Goal: Task Accomplishment & Management: Use online tool/utility

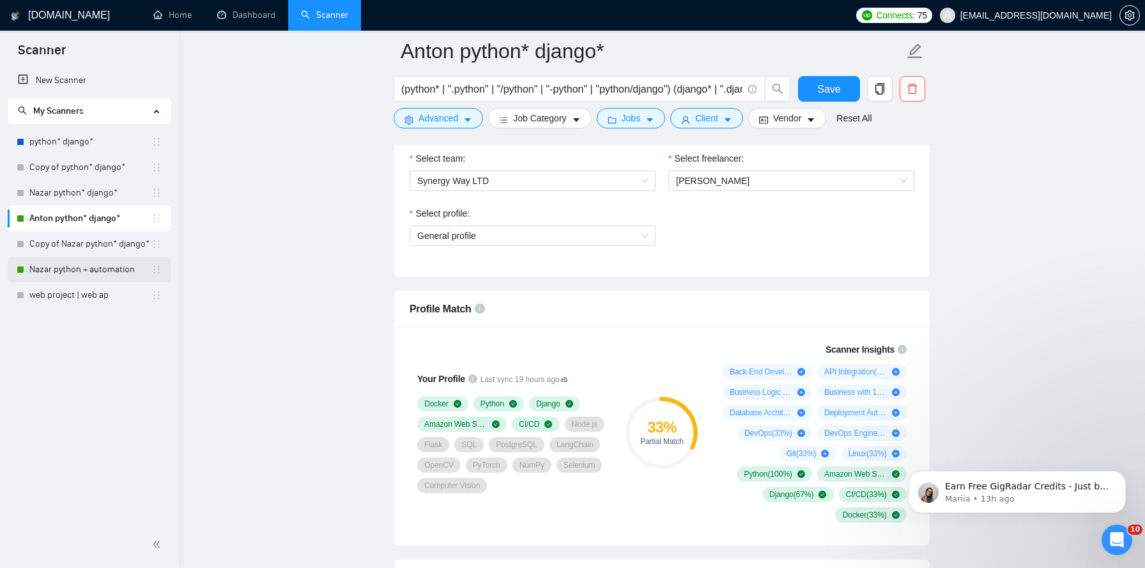
click at [56, 275] on link "Nazar python + automation" at bounding box center [90, 270] width 122 height 26
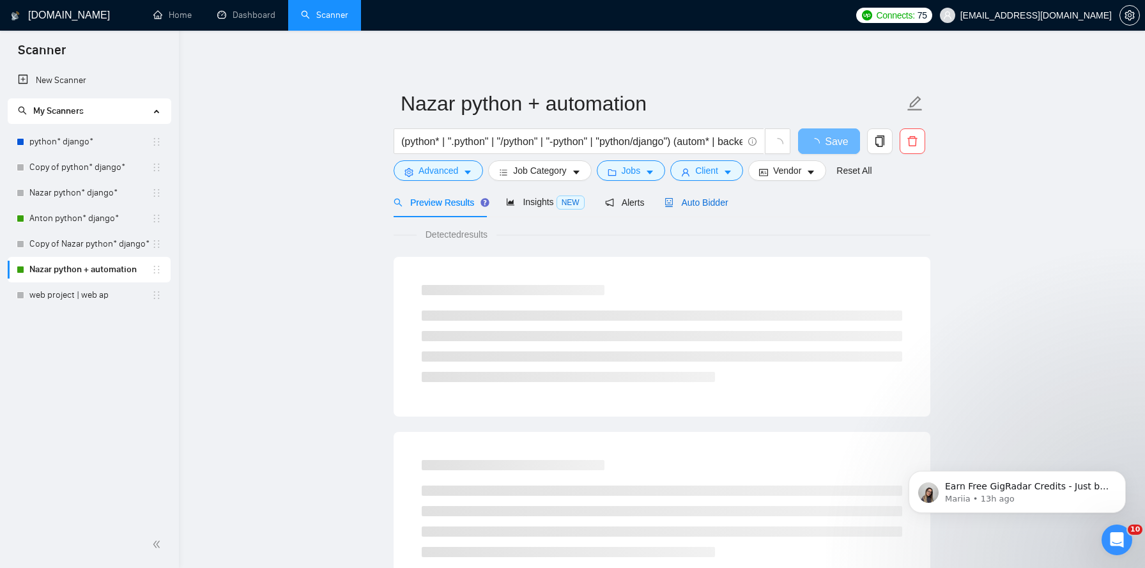
click at [703, 200] on span "Auto Bidder" at bounding box center [695, 202] width 63 height 10
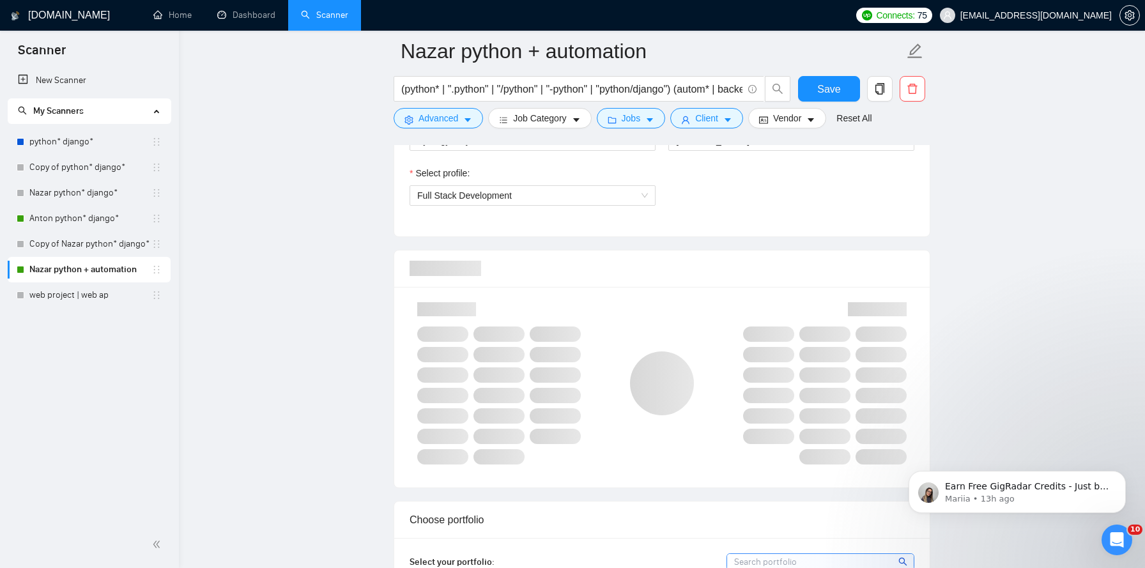
scroll to position [730, 0]
click at [640, 195] on span "Full Stack Development" at bounding box center [532, 192] width 231 height 19
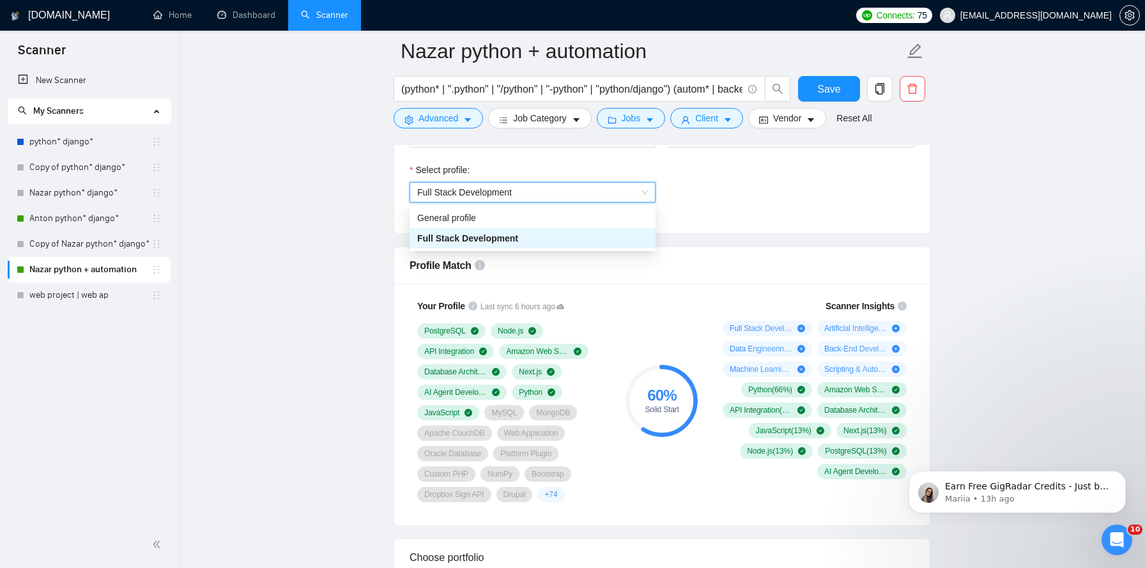
click at [640, 195] on span "Full Stack Development" at bounding box center [532, 192] width 231 height 19
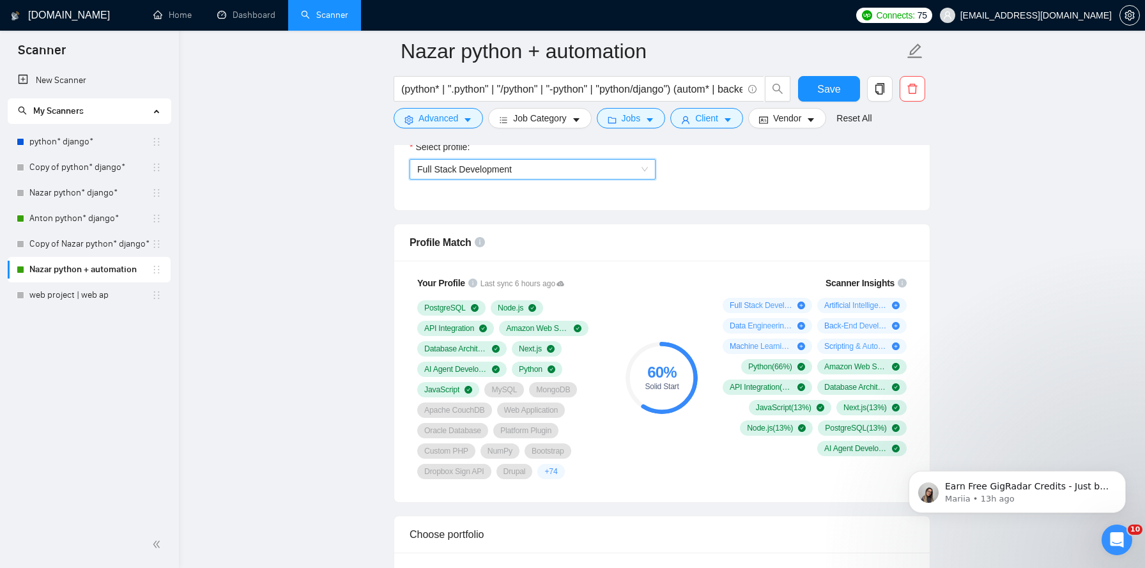
scroll to position [768, 0]
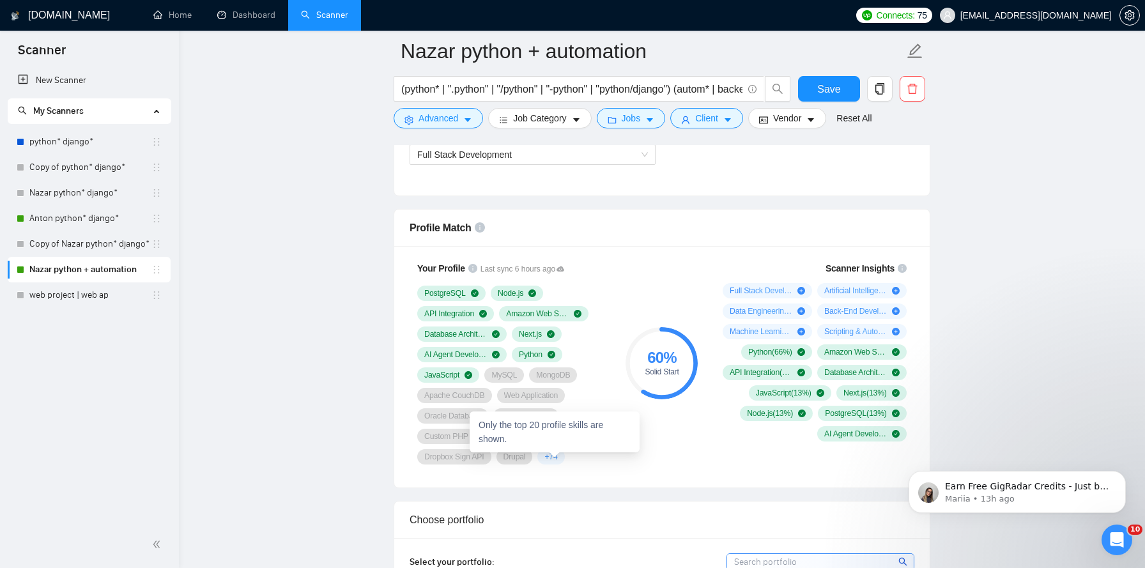
click at [556, 462] on div "+ 74" at bounding box center [550, 456] width 27 height 15
click at [600, 465] on div "Your Profile Last sync 6 hours ago PostgreSQL Node.js API Integration Amazon We…" at bounding box center [511, 363] width 204 height 218
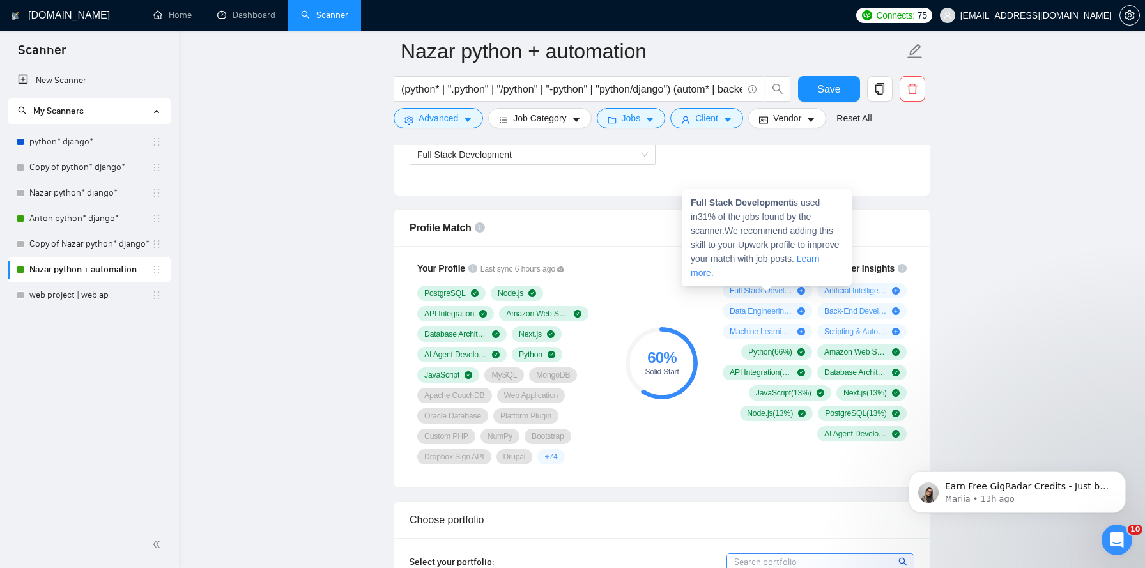
click at [800, 292] on icon "plus-circle" at bounding box center [801, 291] width 8 height 8
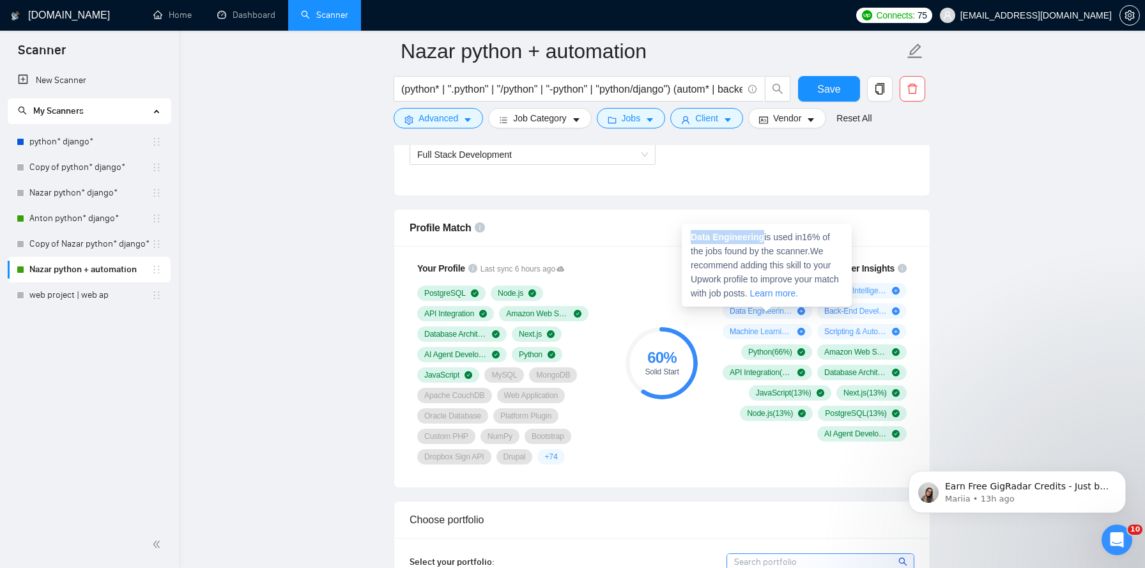
drag, startPoint x: 765, startPoint y: 238, endPoint x: 685, endPoint y: 238, distance: 79.8
click at [685, 238] on div "Data Engineering is used in 16 % of the jobs found by the scanner. We recommend…" at bounding box center [767, 265] width 170 height 83
copy strong "Data Engineering"
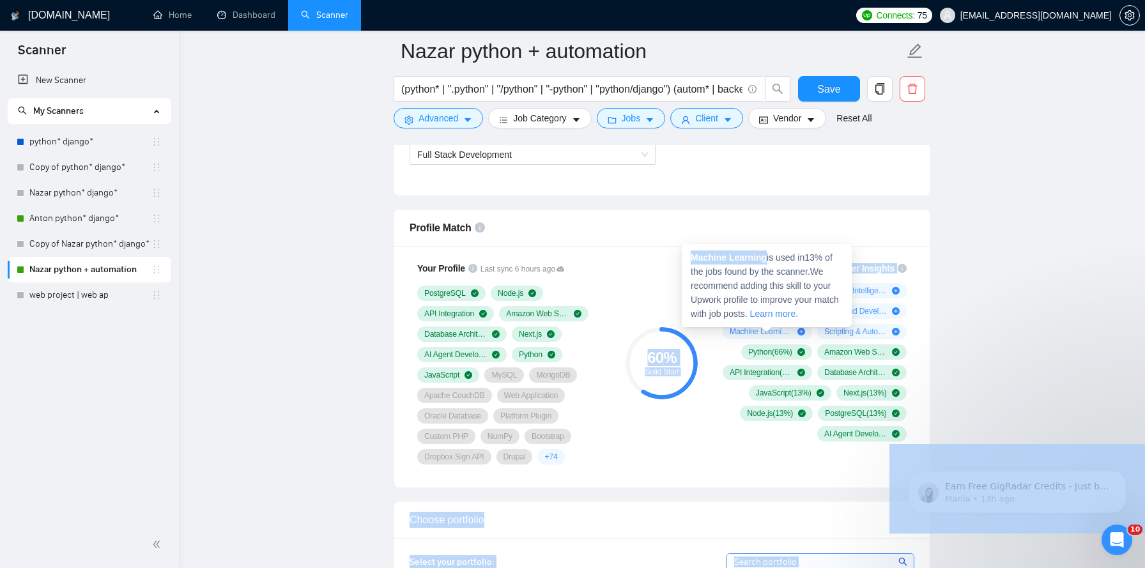
drag, startPoint x: 769, startPoint y: 256, endPoint x: 650, endPoint y: 256, distance: 118.8
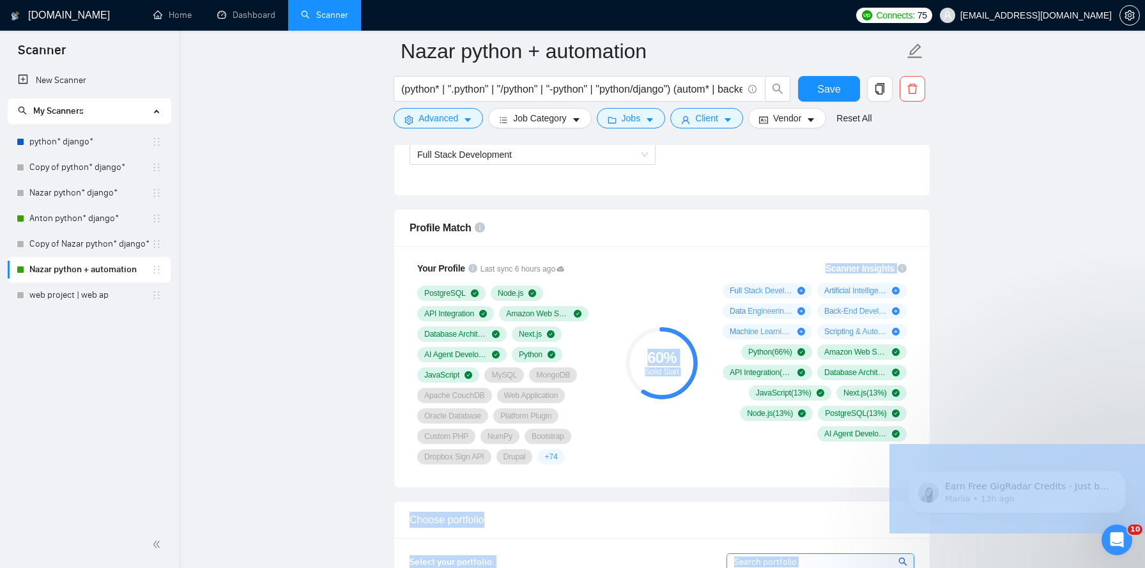
copy body "60 % Solid Start Scanner Insights Full Stack Development ( 31 %) Artificial Int…"
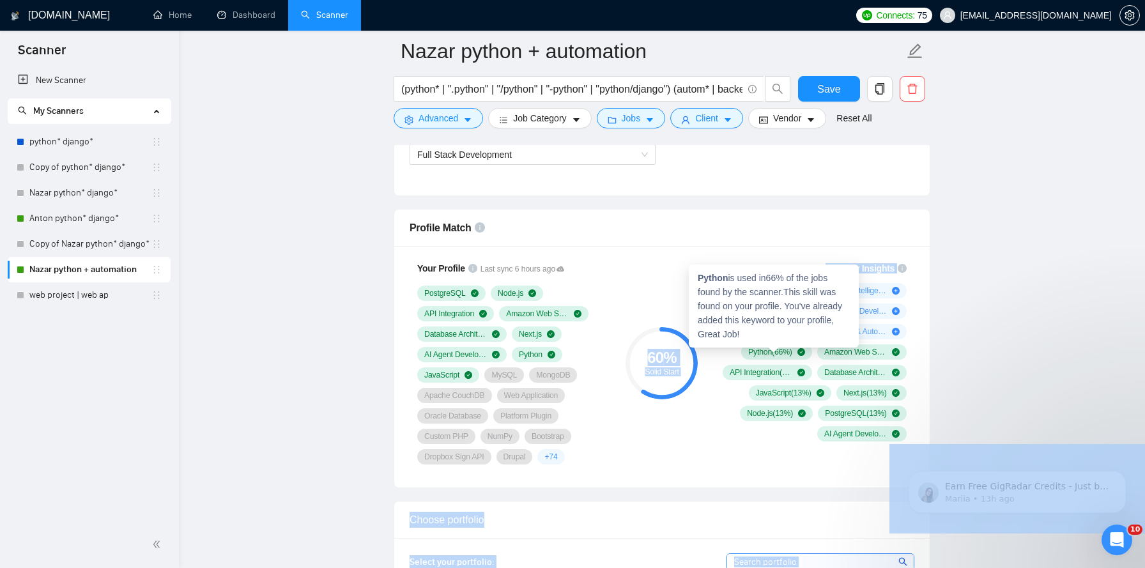
click at [805, 356] on div "Python ( 66 %)" at bounding box center [776, 351] width 71 height 15
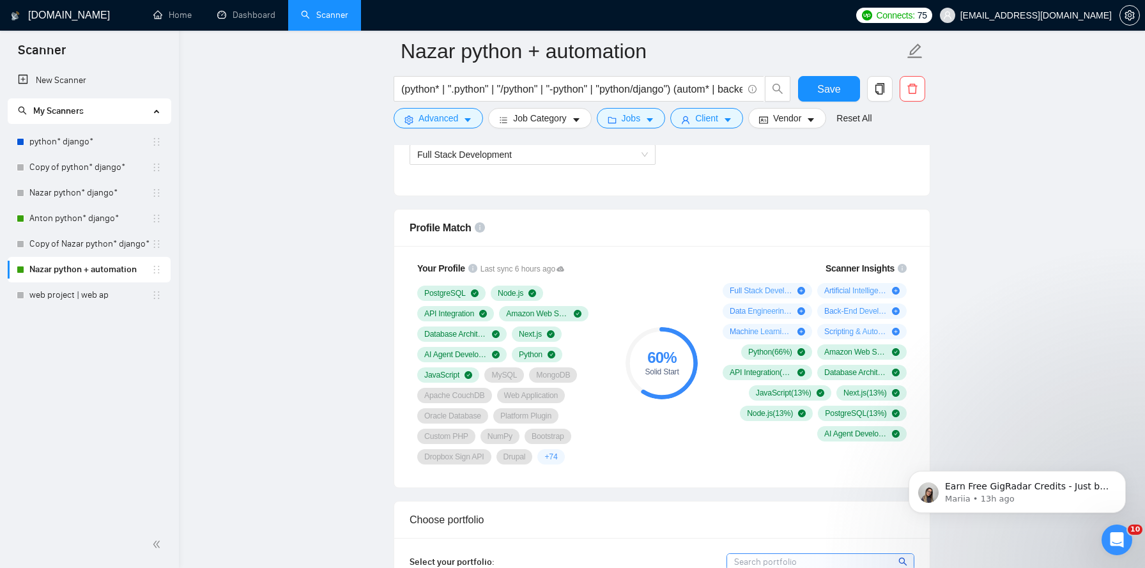
click at [640, 282] on div "60 % Solid Start" at bounding box center [662, 363] width 86 height 218
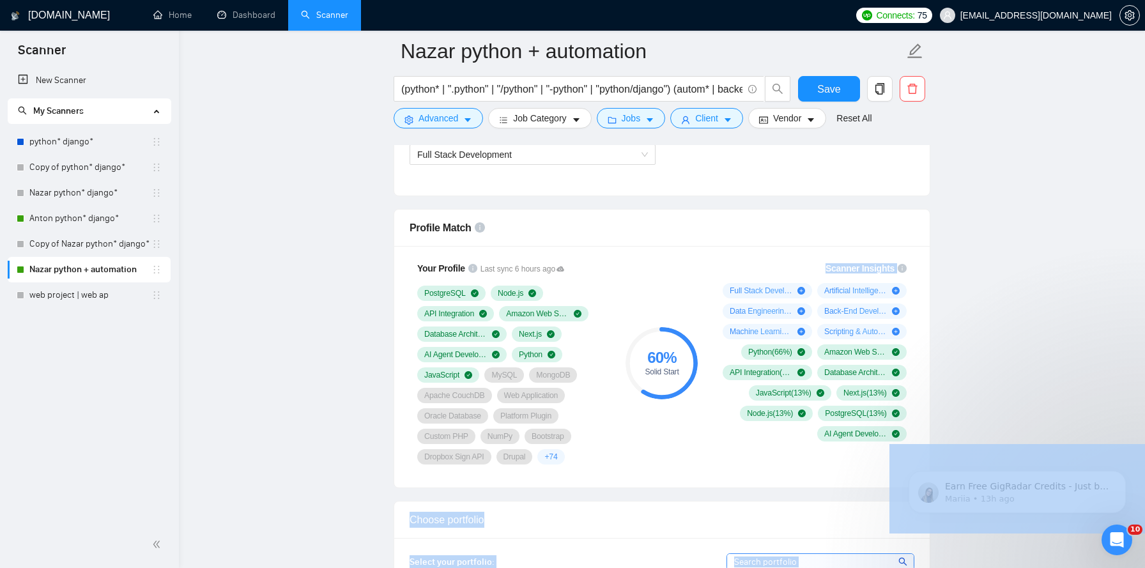
drag, startPoint x: 769, startPoint y: 257, endPoint x: 727, endPoint y: 272, distance: 44.0
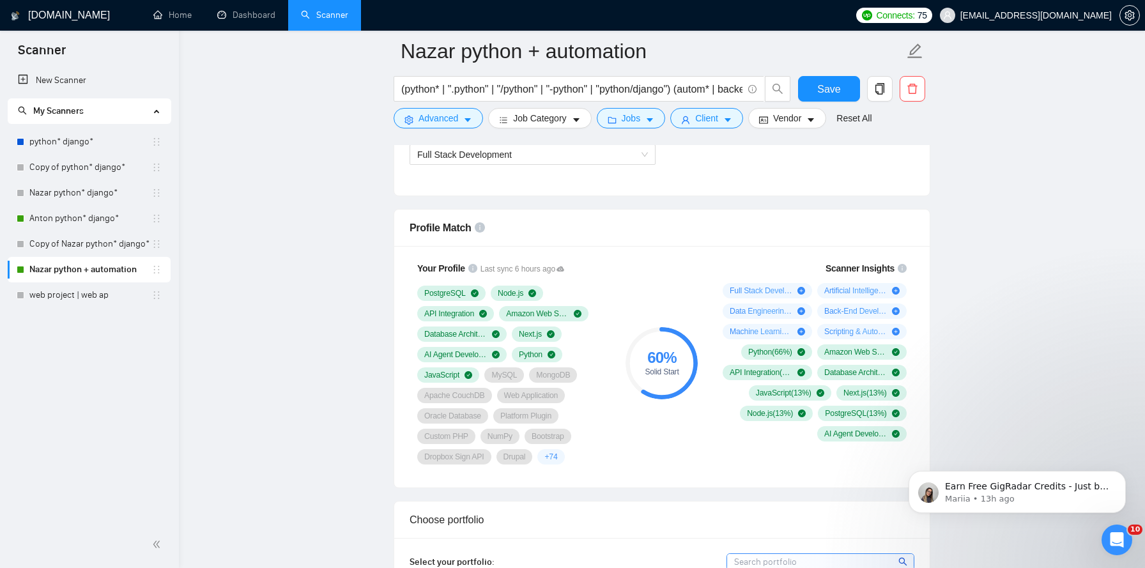
click at [680, 266] on div "60 % Solid Start" at bounding box center [662, 363] width 86 height 218
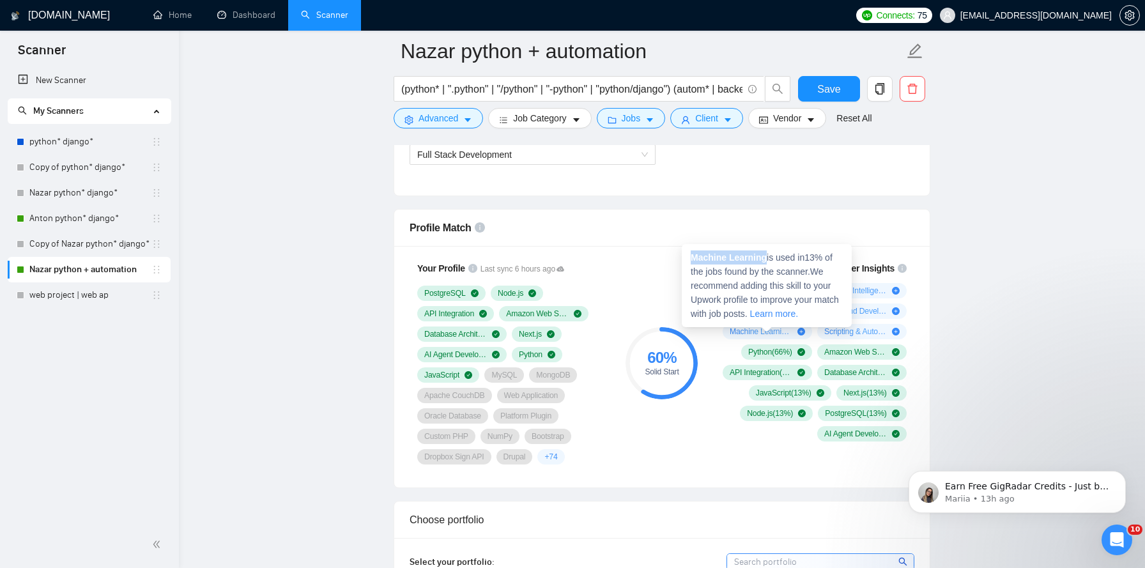
drag, startPoint x: 768, startPoint y: 255, endPoint x: 692, endPoint y: 255, distance: 75.4
click at [692, 255] on span "Machine Learning is used in 13 % of the jobs found by the scanner. We recommend…" at bounding box center [764, 285] width 148 height 66
copy strong "Machine Learning"
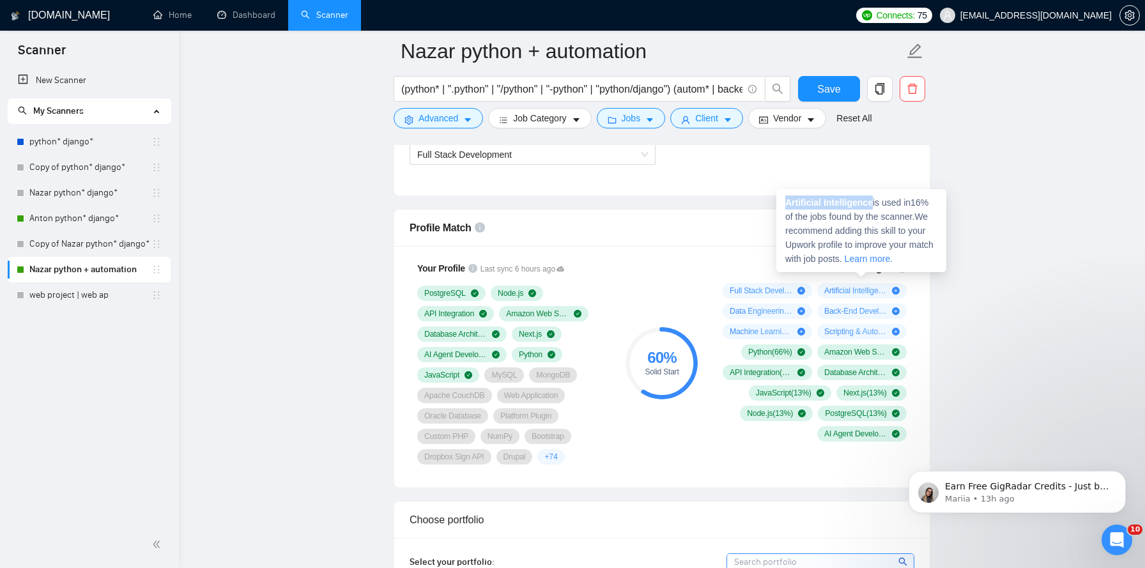
drag, startPoint x: 876, startPoint y: 201, endPoint x: 785, endPoint y: 197, distance: 90.8
click at [785, 197] on strong "Artificial Intelligence" at bounding box center [829, 202] width 88 height 10
copy strong "Artificial Intelligence"
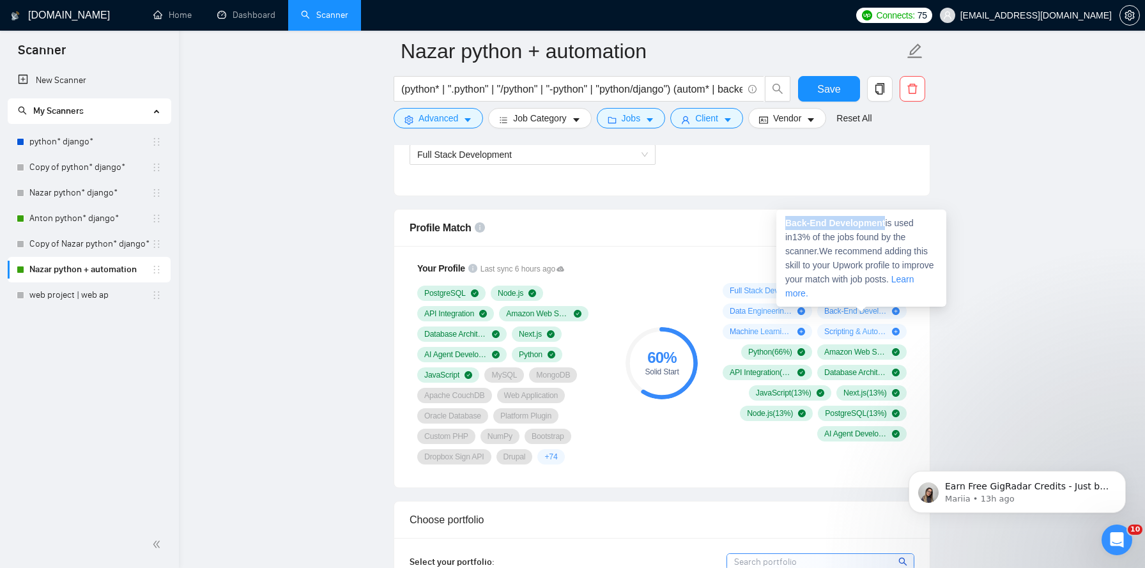
drag, startPoint x: 887, startPoint y: 222, endPoint x: 793, endPoint y: 214, distance: 94.8
click at [793, 214] on div "Back-End Development is used in 13 % of the jobs found by the scanner. We recom…" at bounding box center [861, 257] width 170 height 97
copy strong "Back-End Development"
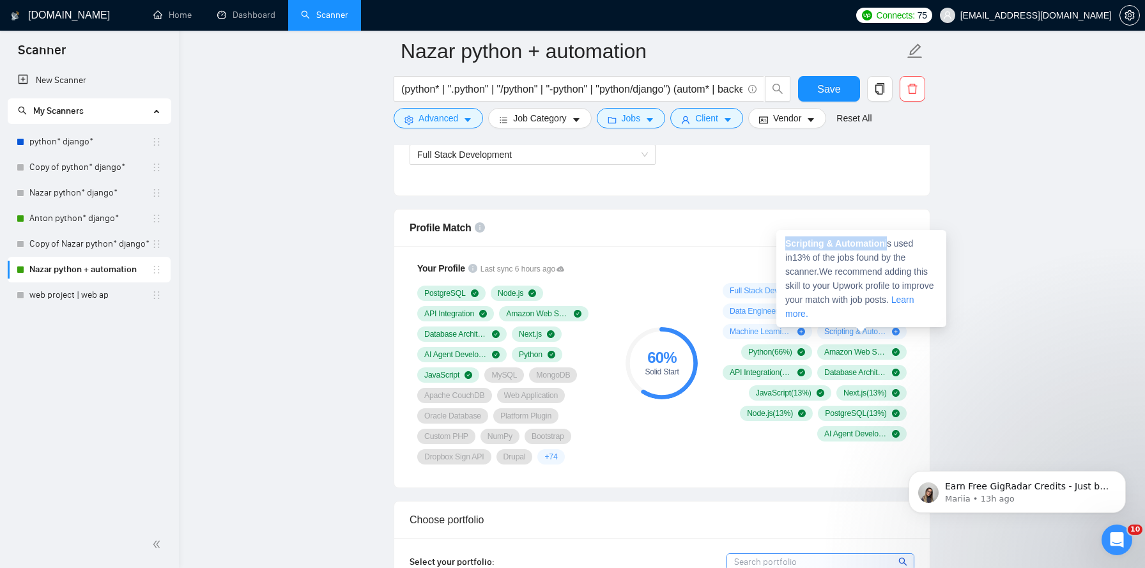
drag, startPoint x: 888, startPoint y: 245, endPoint x: 786, endPoint y: 238, distance: 103.0
click at [786, 238] on span "Scripting & Automation is used in 13 % of the jobs found by the scanner. We rec…" at bounding box center [859, 278] width 149 height 80
copy span "Scripting & Automation"
